Goal: Task Accomplishment & Management: Manage account settings

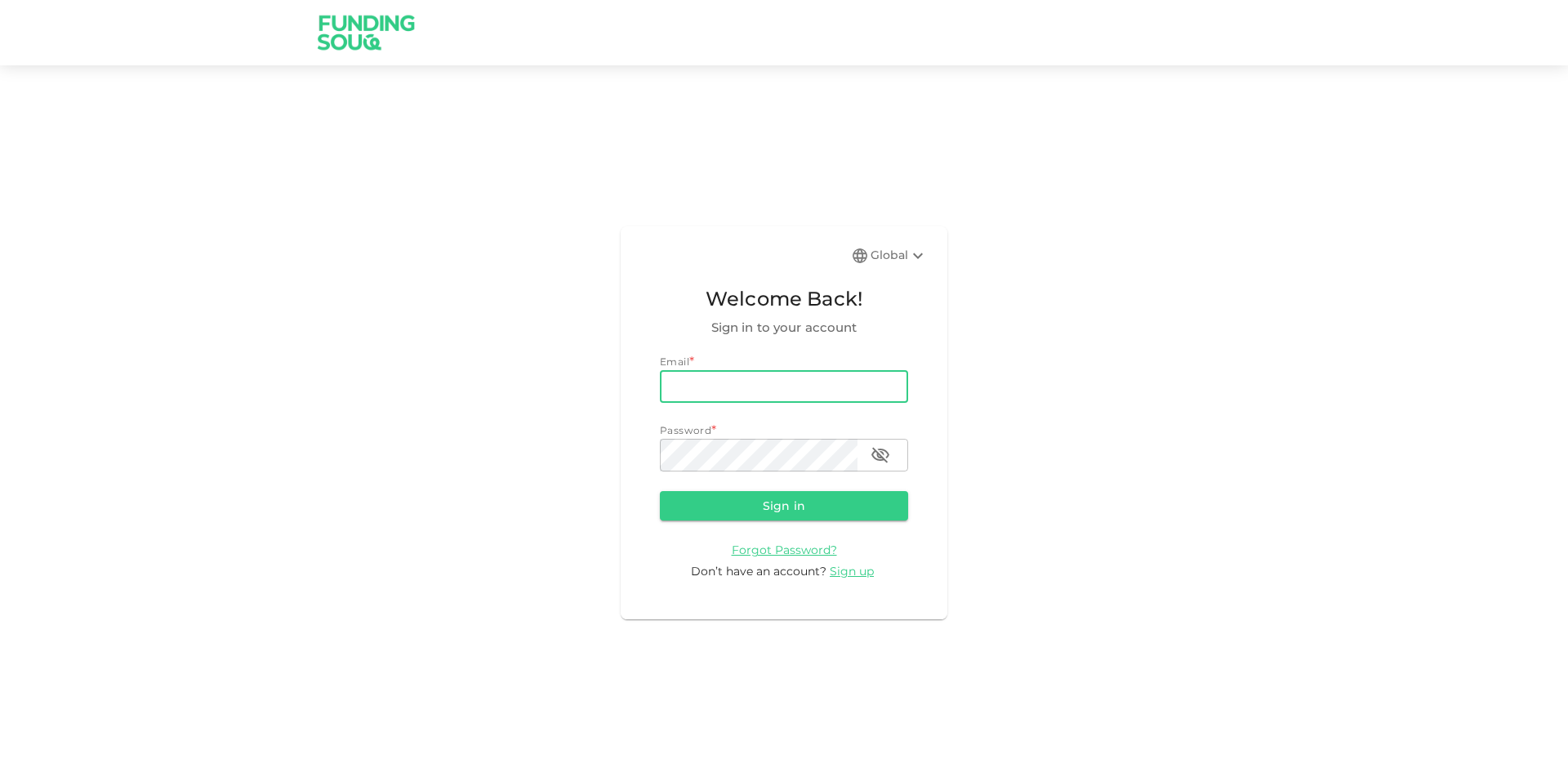
click at [816, 390] on input "email" at bounding box center [784, 386] width 248 height 33
type input "z"
click at [720, 388] on input "[EMAIL_ADDRESS][DOMAIN_NAME]" at bounding box center [784, 386] width 248 height 33
type input "[EMAIL_ADDRESS][DOMAIN_NAME]"
click at [782, 437] on div "Password *" at bounding box center [784, 431] width 248 height 16
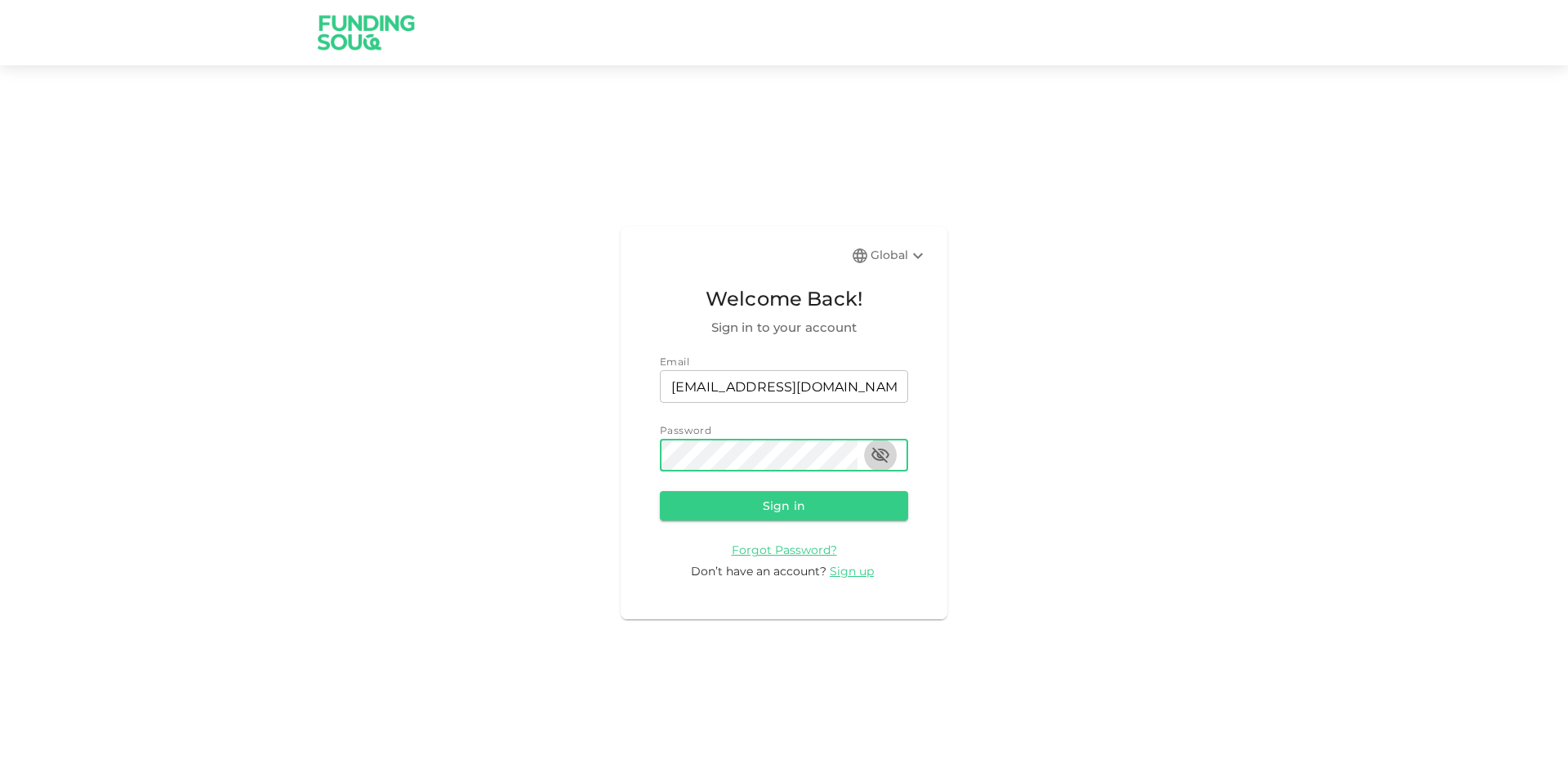
click at [870, 446] on button "button" at bounding box center [880, 455] width 33 height 33
click at [660, 491] on button "Sign in" at bounding box center [784, 505] width 248 height 29
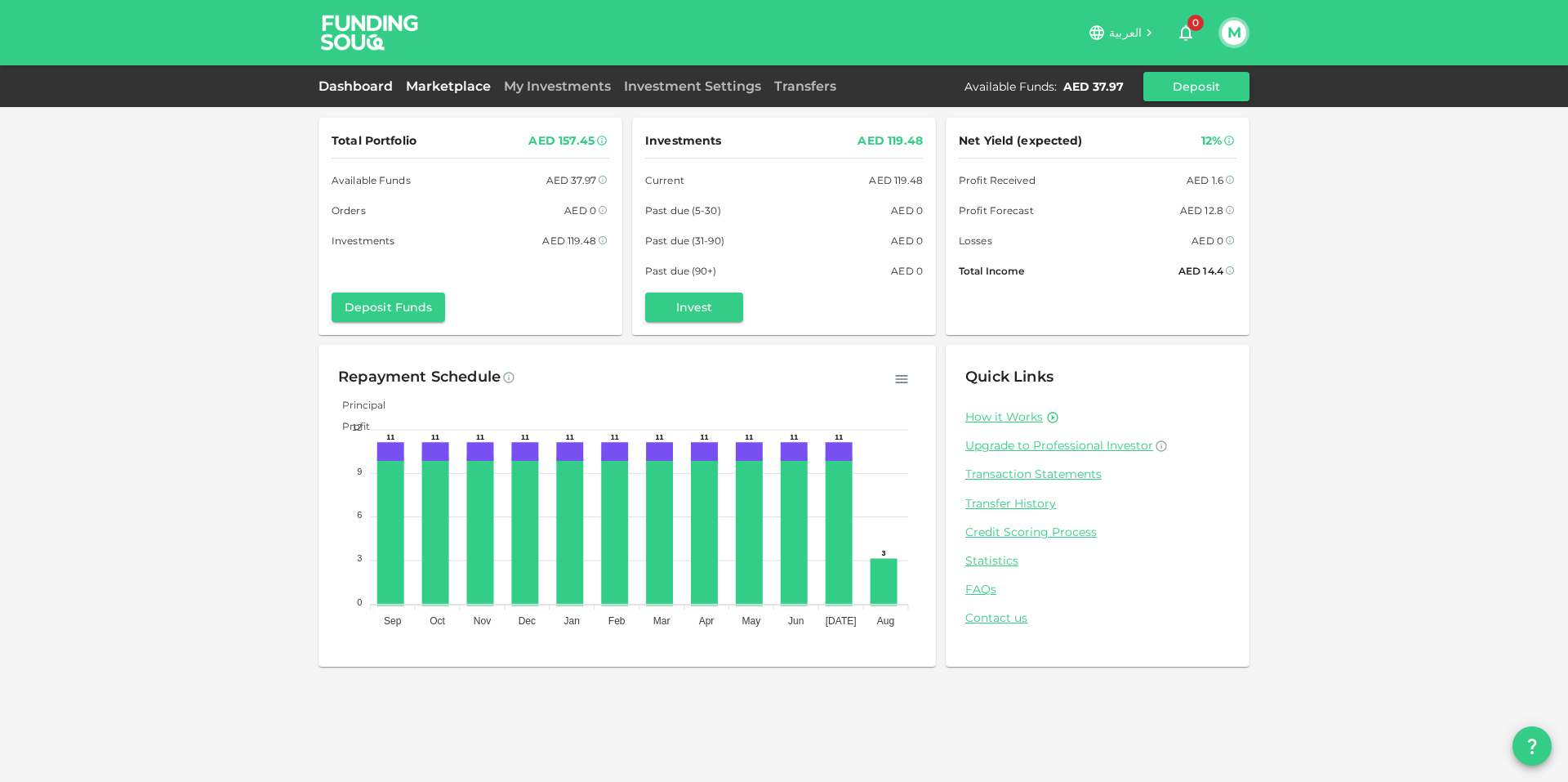
click at [455, 87] on link "Marketplace" at bounding box center [448, 85] width 98 height 15
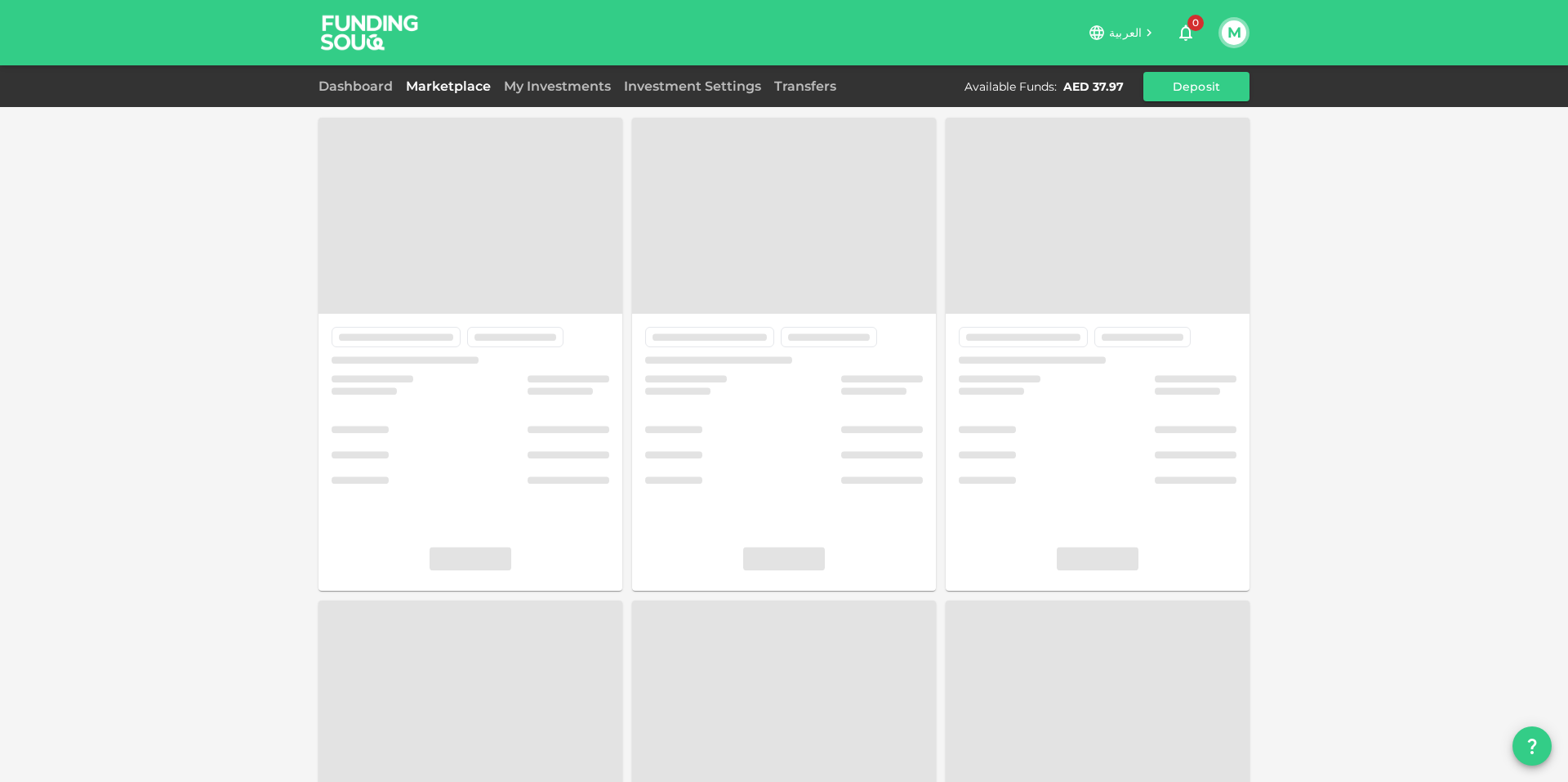
click at [455, 87] on link "Marketplace" at bounding box center [448, 85] width 98 height 15
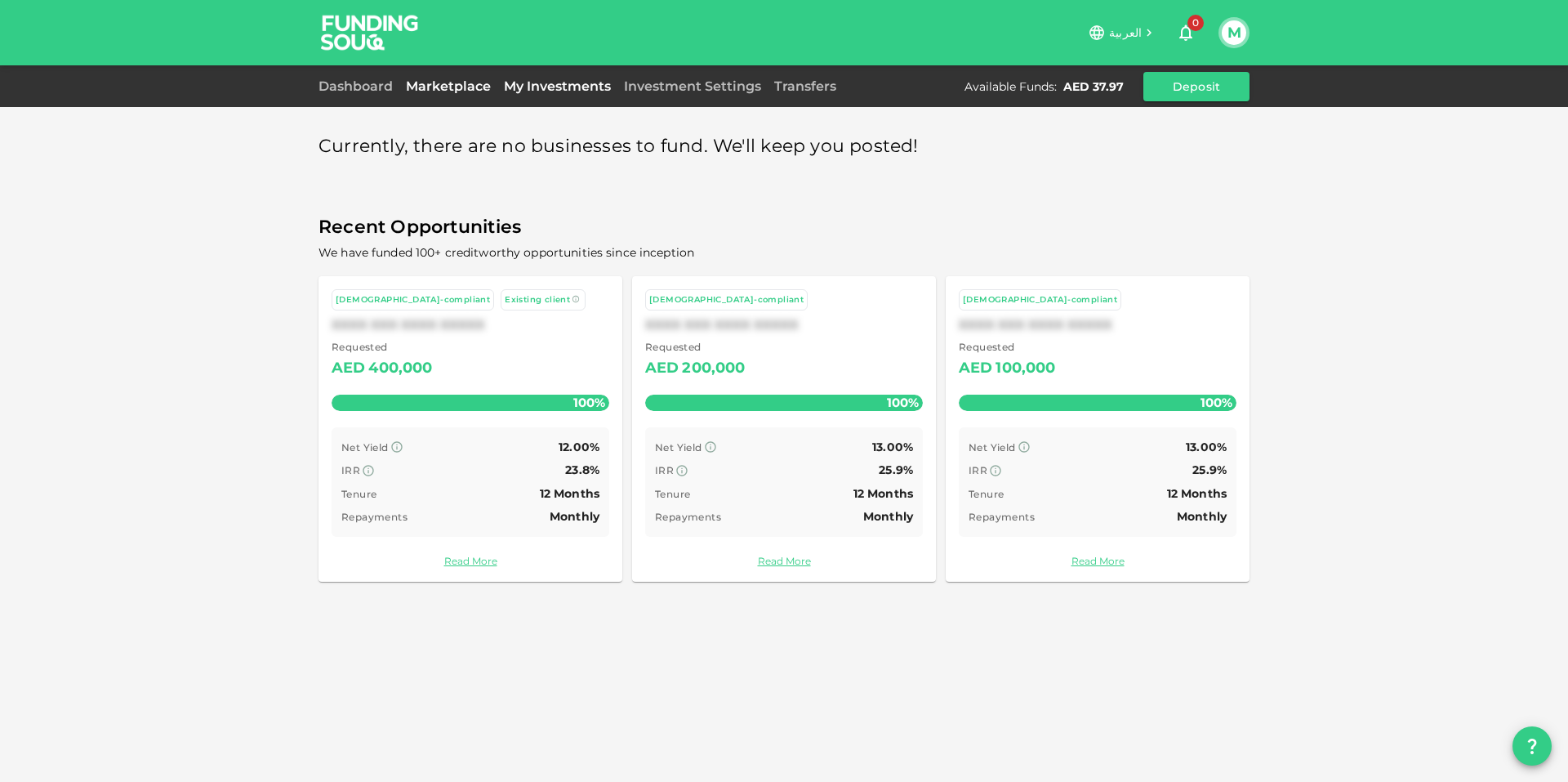
click at [579, 93] on link "My Investments" at bounding box center [557, 85] width 120 height 15
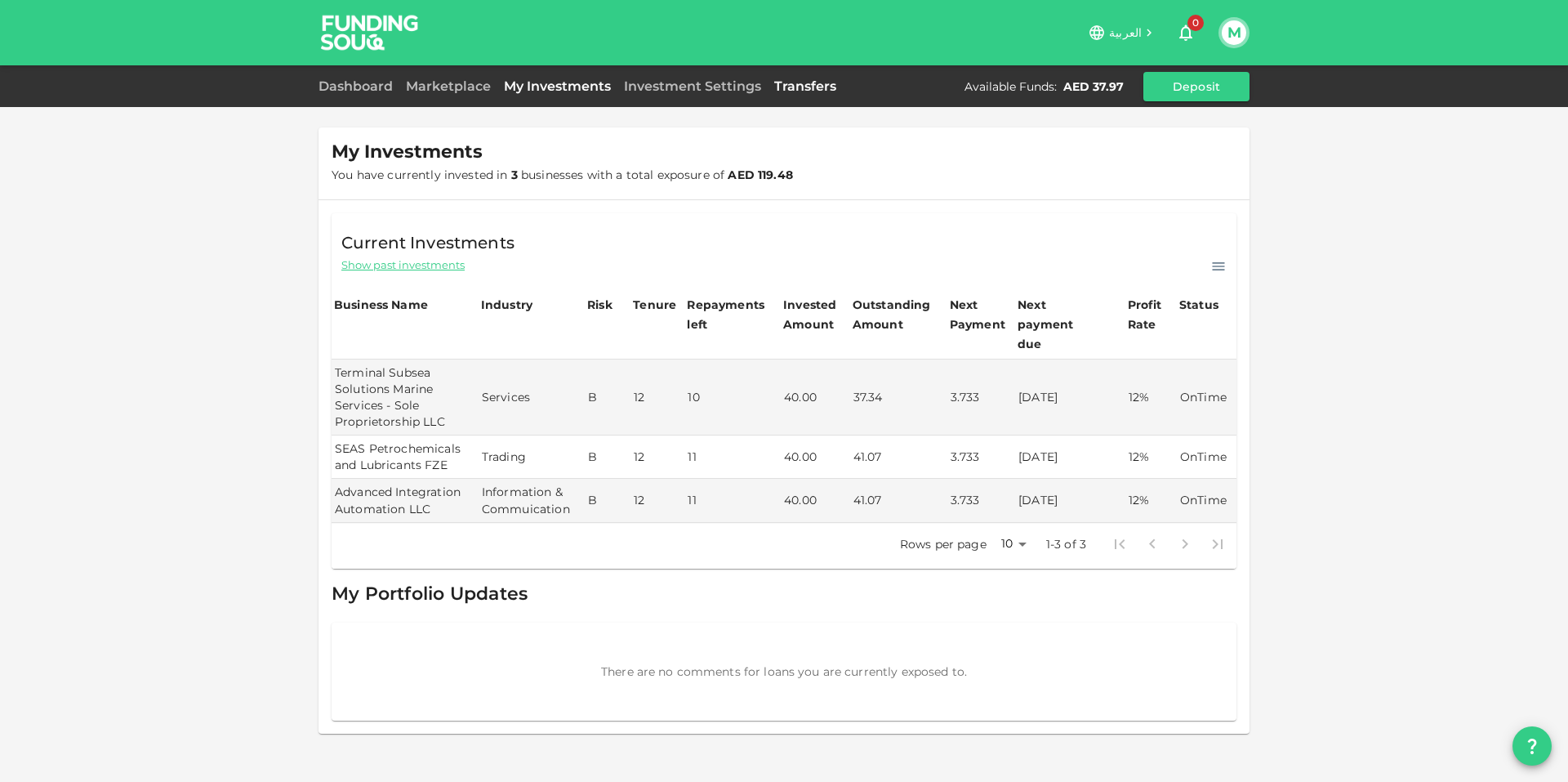
click at [812, 78] on link "Transfers" at bounding box center [805, 85] width 75 height 15
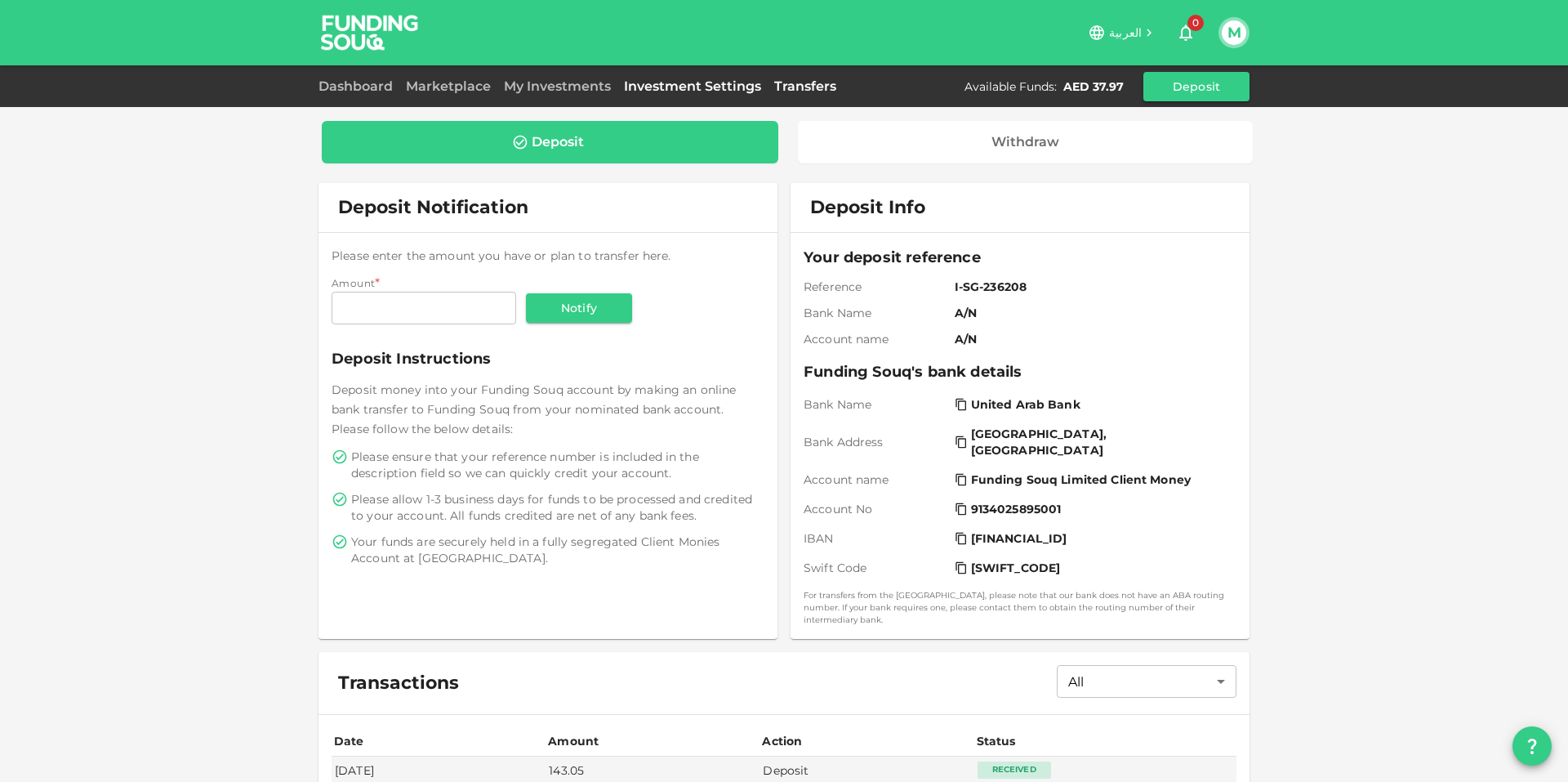
click at [712, 84] on link "Investment Settings" at bounding box center [692, 85] width 150 height 15
